Goal: Check status: Check status

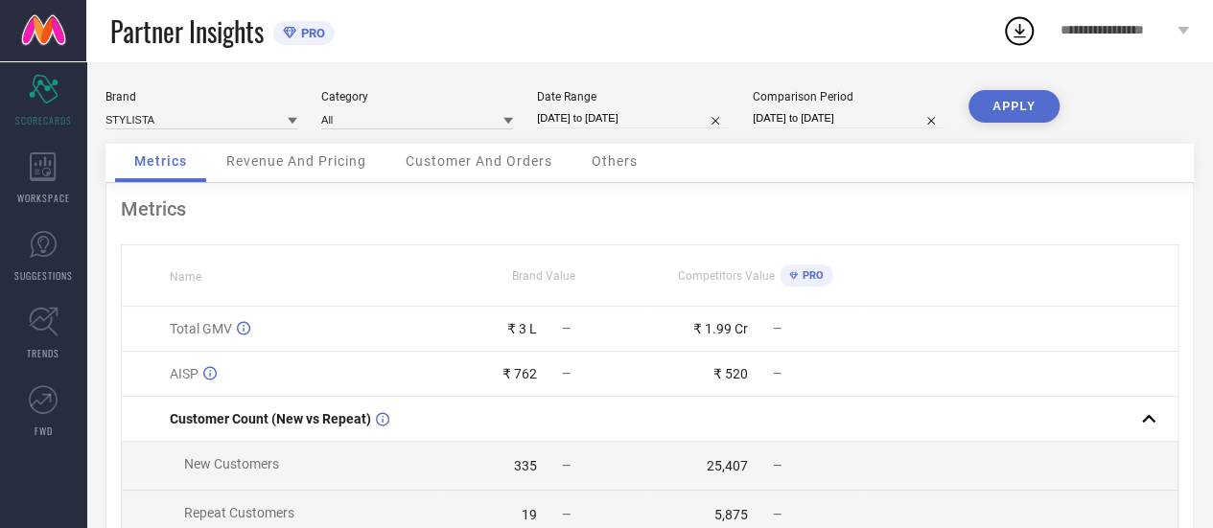
select select "5"
select select "2025"
select select "6"
select select "2025"
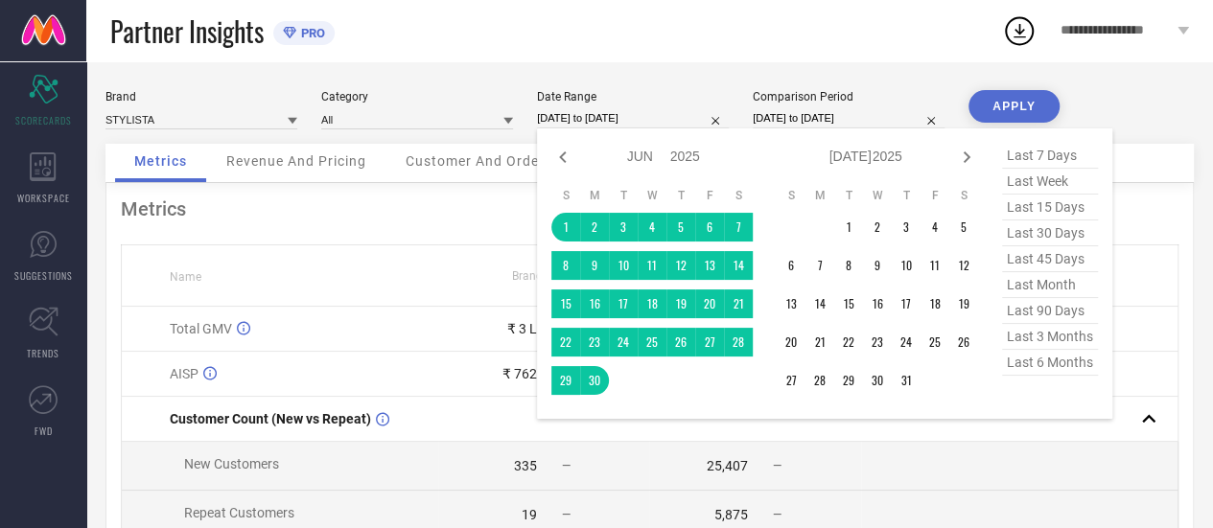
click at [580, 121] on input "[DATE] to [DATE]" at bounding box center [633, 118] width 192 height 20
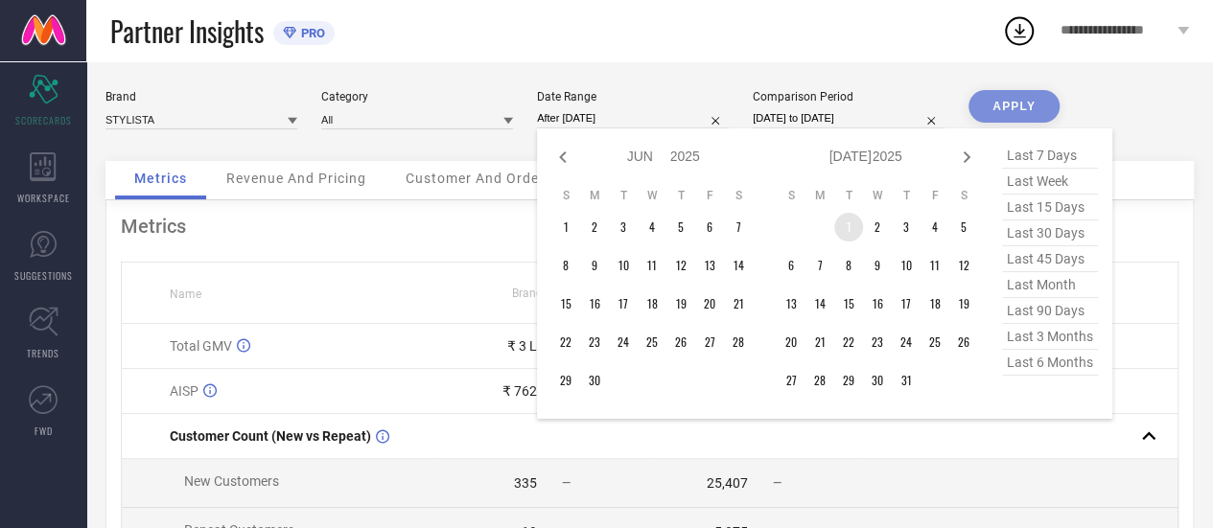
click at [845, 230] on td "1" at bounding box center [848, 227] width 29 height 29
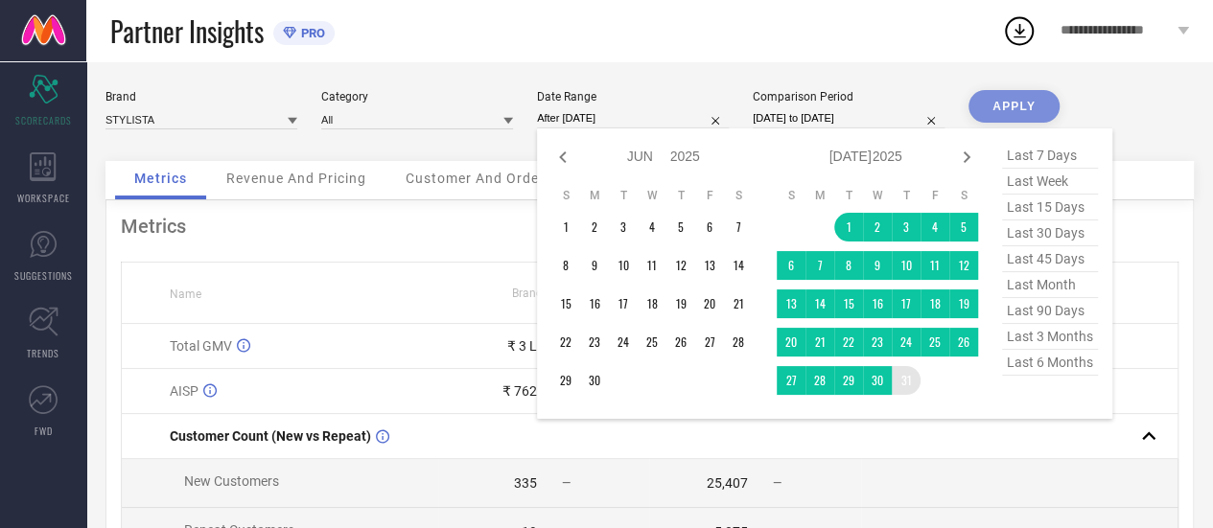
type input "[DATE] to [DATE]"
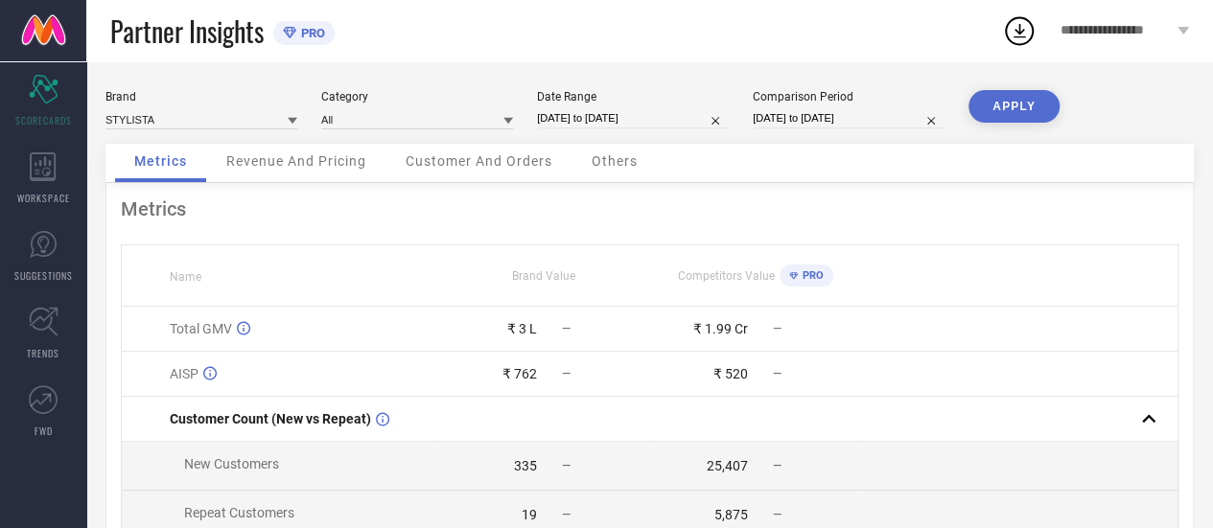
select select "6"
select select "2024"
select select "7"
select select "2024"
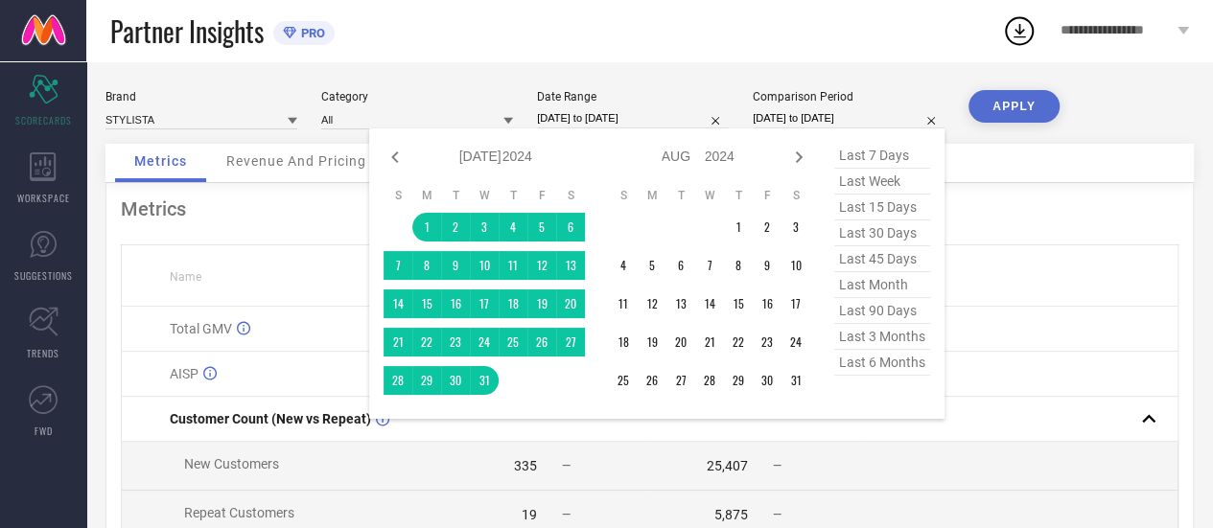
click at [817, 116] on input "[DATE] to [DATE]" at bounding box center [848, 118] width 192 height 20
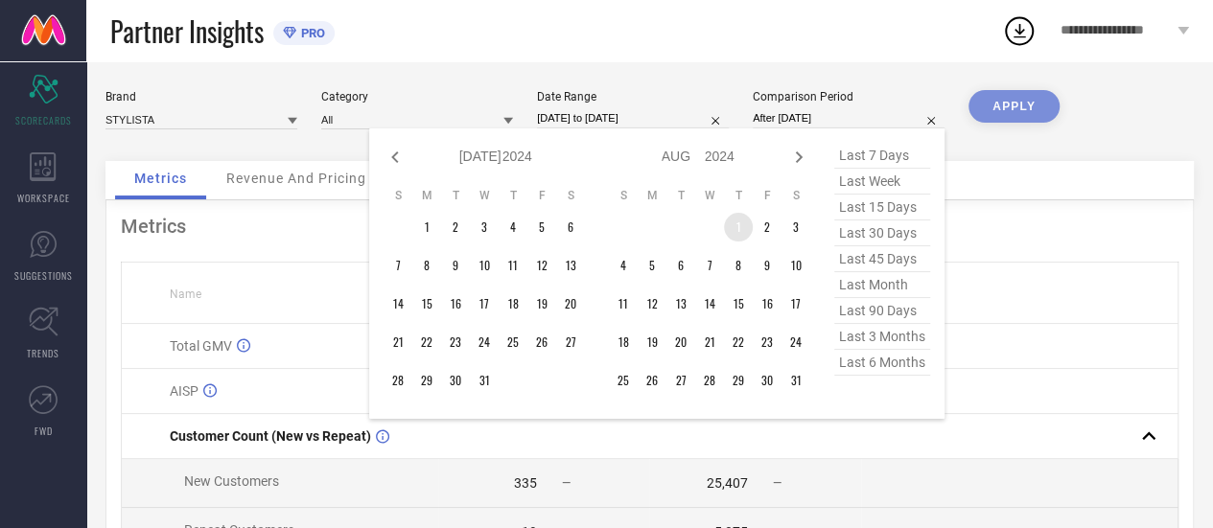
click at [747, 231] on td "1" at bounding box center [738, 227] width 29 height 29
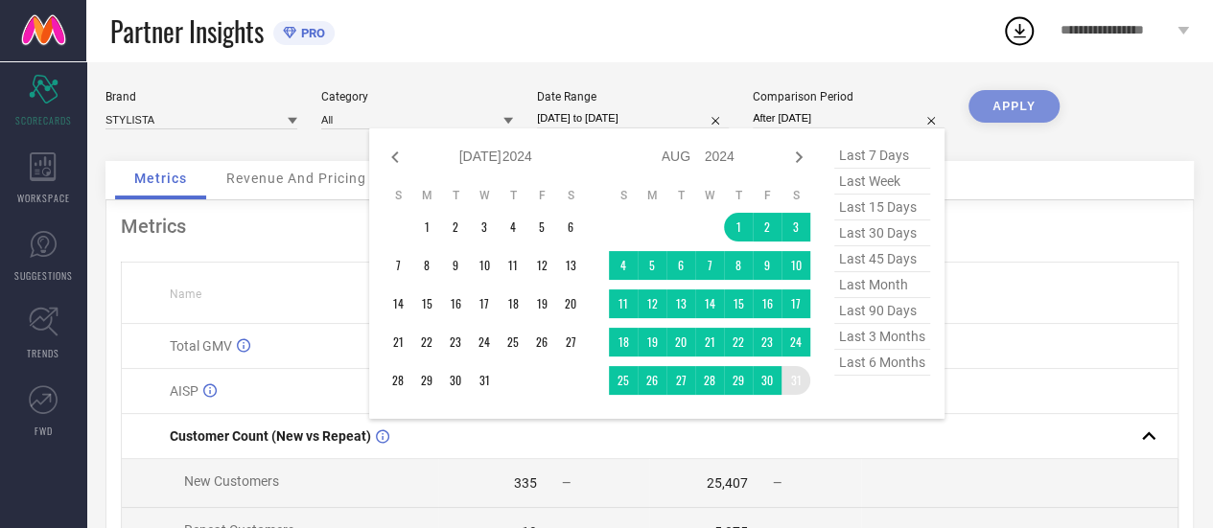
type input "[DATE] to [DATE]"
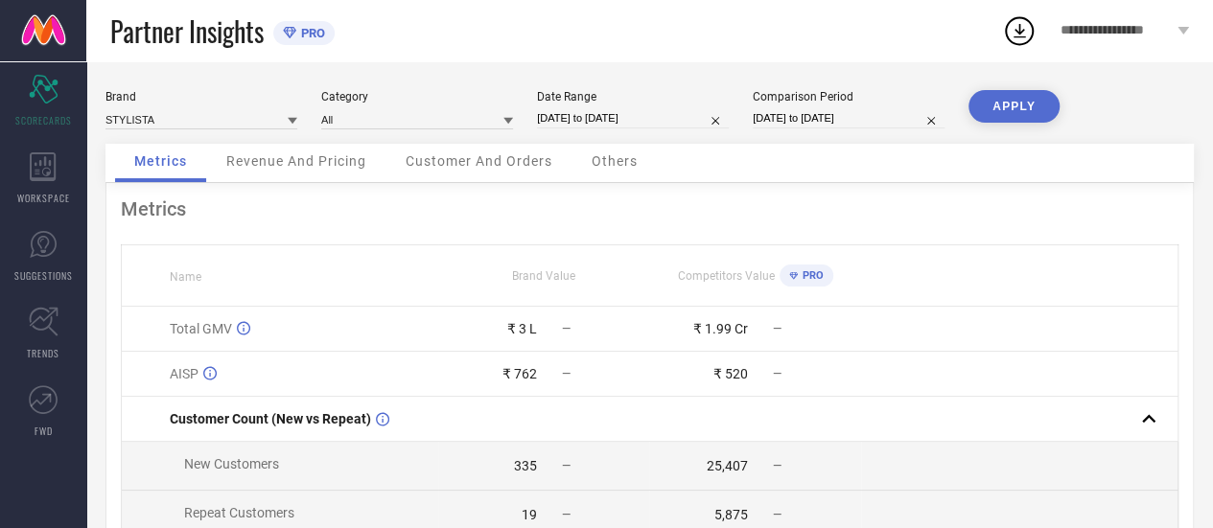
click at [1029, 106] on button "APPLY" at bounding box center [1013, 106] width 91 height 33
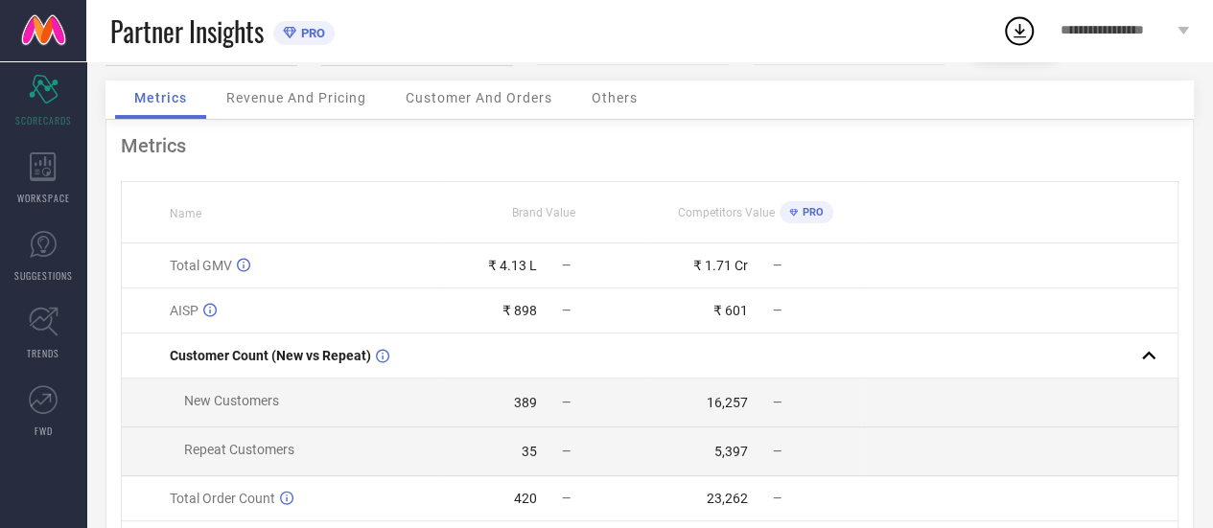
scroll to position [62, 0]
